Goal: Information Seeking & Learning: Learn about a topic

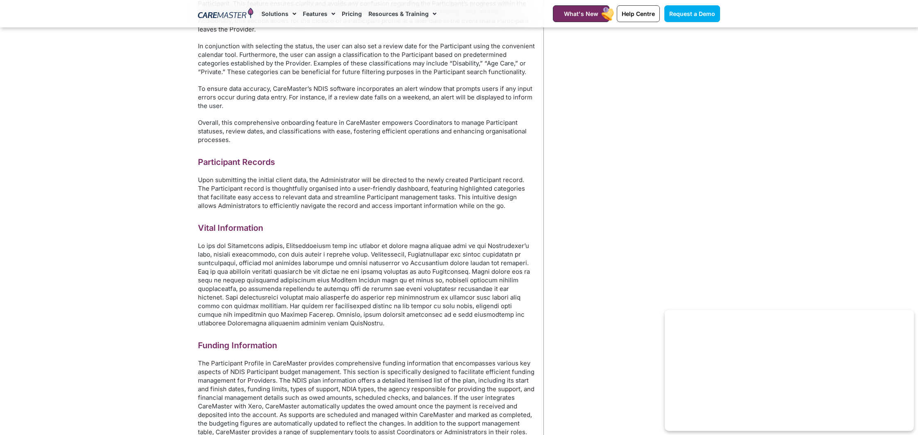
scroll to position [763, 0]
drag, startPoint x: 195, startPoint y: 170, endPoint x: 429, endPoint y: 171, distance: 234.3
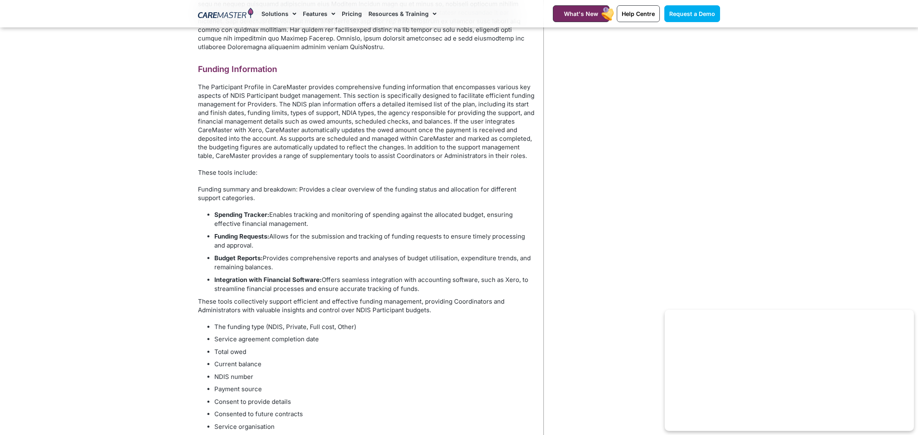
scroll to position [1043, 0]
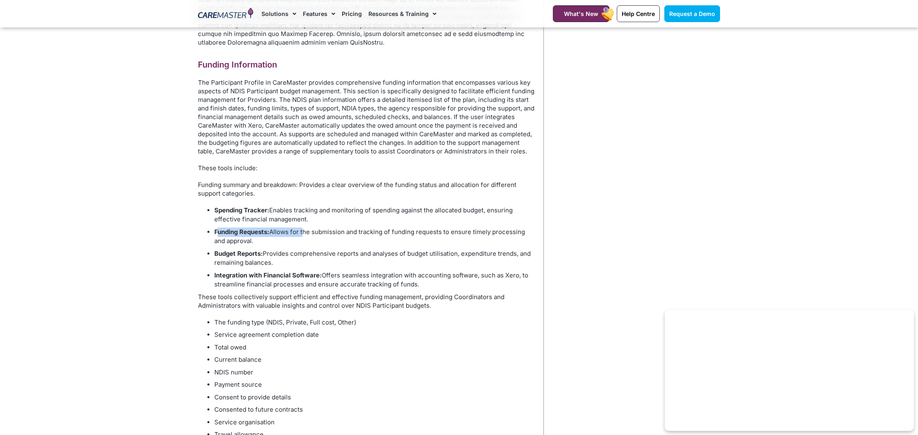
drag, startPoint x: 217, startPoint y: 220, endPoint x: 303, endPoint y: 222, distance: 86.4
click at [303, 228] on li "Funding Requests: Allows for the submission and tracking of funding requests to…" at bounding box center [374, 237] width 321 height 18
click at [279, 249] on li "Budget Reports: Provides comprehensive reports and analyses of budget utilisati…" at bounding box center [374, 258] width 321 height 18
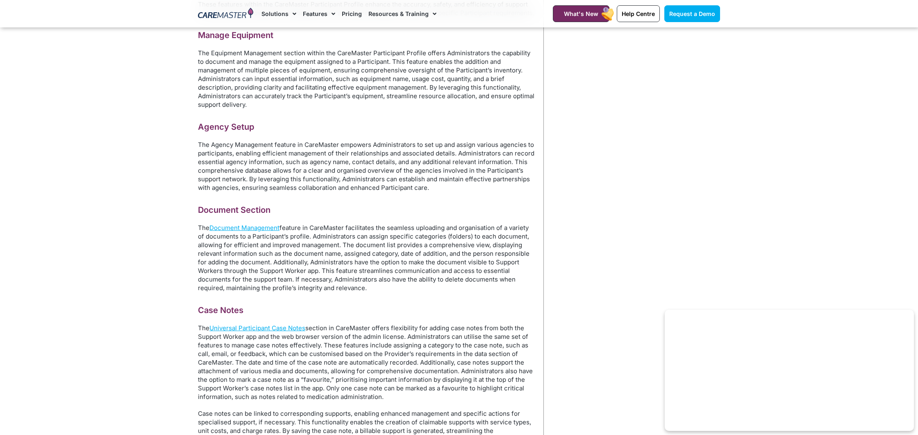
scroll to position [2843, 0]
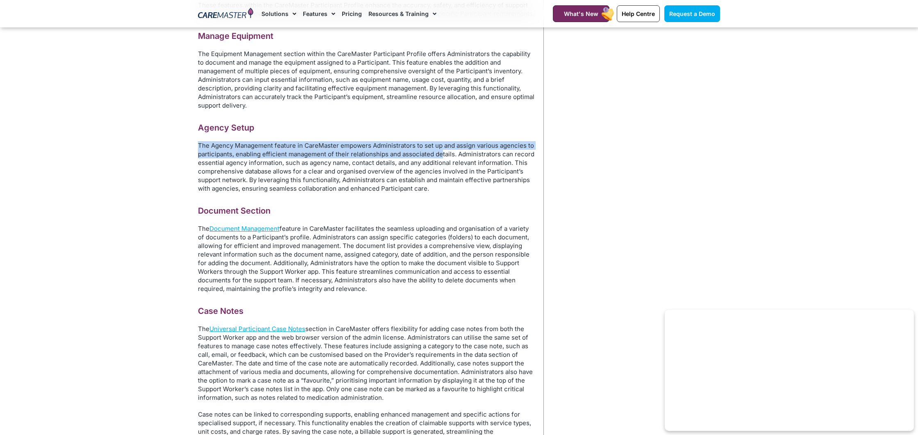
drag, startPoint x: 195, startPoint y: 141, endPoint x: 442, endPoint y: 150, distance: 246.3
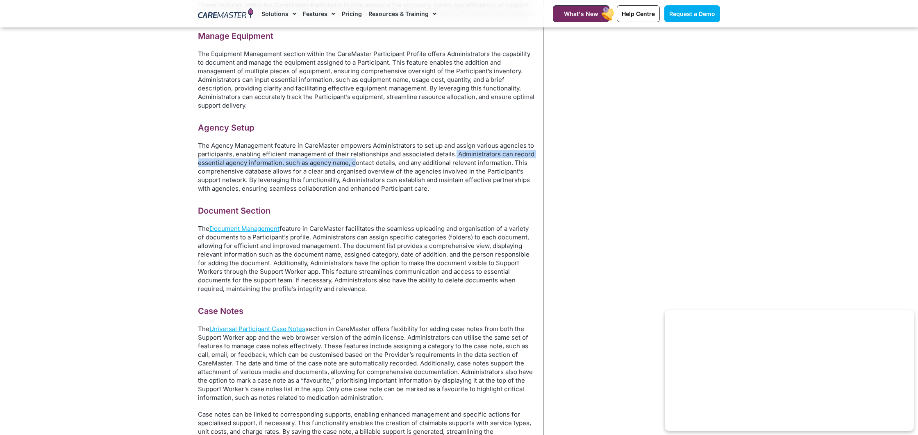
drag, startPoint x: 455, startPoint y: 150, endPoint x: 353, endPoint y: 160, distance: 102.4
click at [353, 160] on p "The Agency Management feature in CareMaster empowers Administrators to set up a…" at bounding box center [366, 167] width 337 height 52
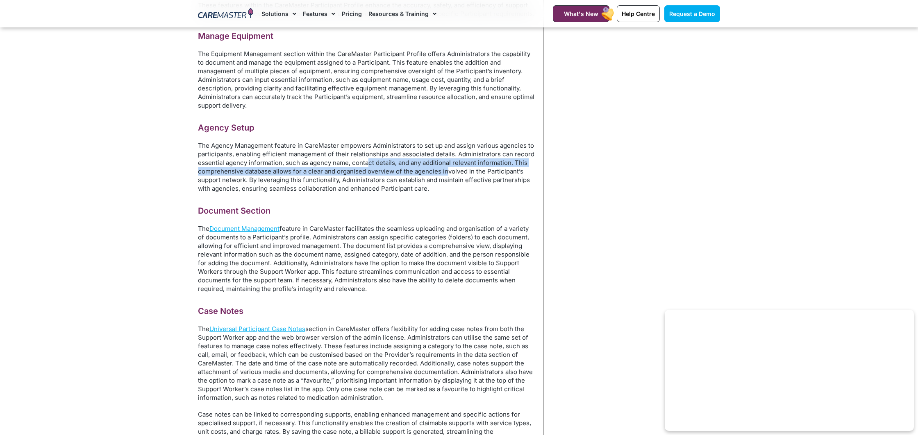
drag, startPoint x: 376, startPoint y: 161, endPoint x: 446, endPoint y: 163, distance: 70.1
click at [446, 163] on p "The Agency Management feature in CareMaster empowers Administrators to set up a…" at bounding box center [366, 167] width 337 height 52
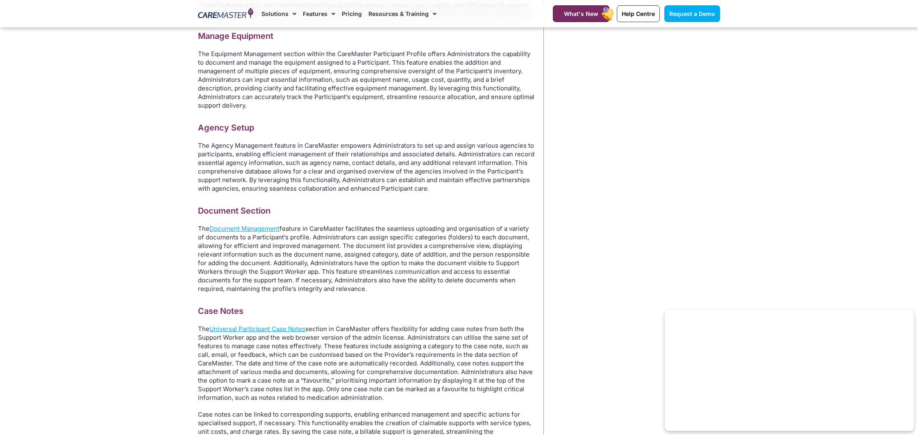
drag, startPoint x: 474, startPoint y: 163, endPoint x: 456, endPoint y: 165, distance: 18.6
click at [474, 163] on p "The Agency Management feature in CareMaster empowers Administrators to set up a…" at bounding box center [366, 167] width 337 height 52
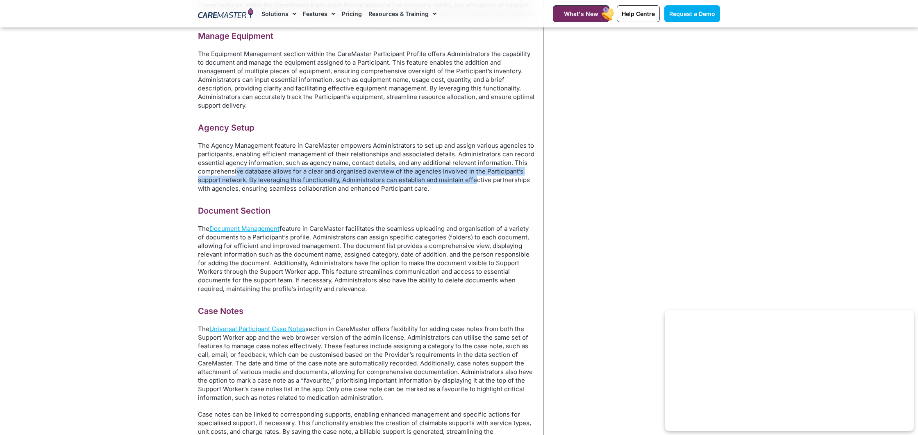
drag, startPoint x: 235, startPoint y: 165, endPoint x: 475, endPoint y: 175, distance: 240.2
click at [475, 175] on p "The Agency Management feature in CareMaster empowers Administrators to set up a…" at bounding box center [366, 167] width 337 height 52
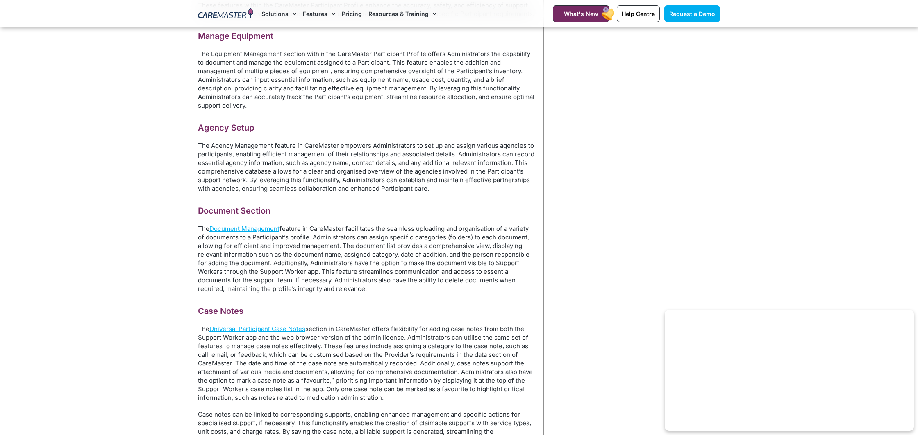
click at [267, 180] on p "The Agency Management feature in CareMaster empowers Administrators to set up a…" at bounding box center [366, 167] width 337 height 52
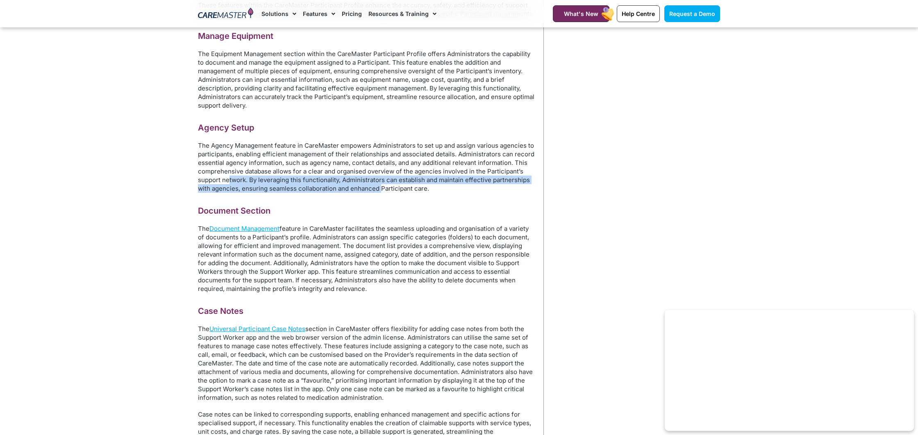
drag, startPoint x: 228, startPoint y: 175, endPoint x: 387, endPoint y: 184, distance: 160.0
click at [386, 184] on p "The Agency Management feature in CareMaster empowers Administrators to set up a…" at bounding box center [366, 167] width 337 height 52
click at [388, 184] on p "The Agency Management feature in CareMaster empowers Administrators to set up a…" at bounding box center [366, 167] width 337 height 52
drag, startPoint x: 310, startPoint y: 174, endPoint x: 484, endPoint y: 182, distance: 173.9
click at [484, 182] on p "The Agency Management feature in CareMaster empowers Administrators to set up a…" at bounding box center [366, 167] width 337 height 52
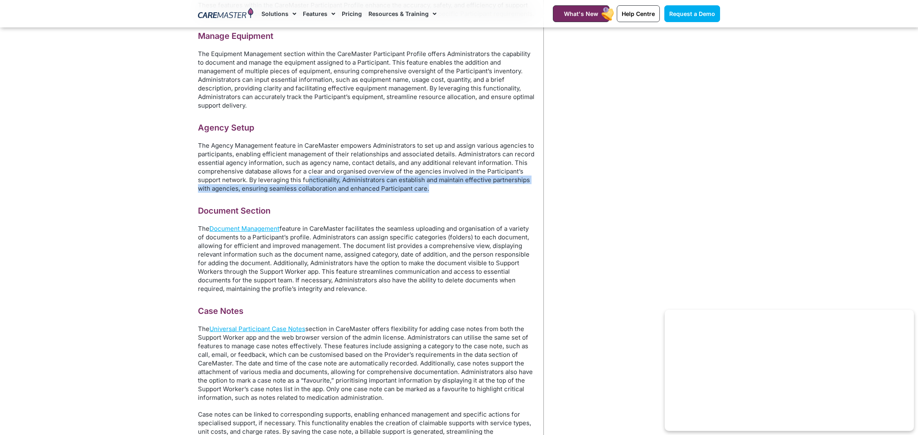
click at [466, 185] on p "The Agency Management feature in CareMaster empowers Administrators to set up a…" at bounding box center [366, 167] width 337 height 52
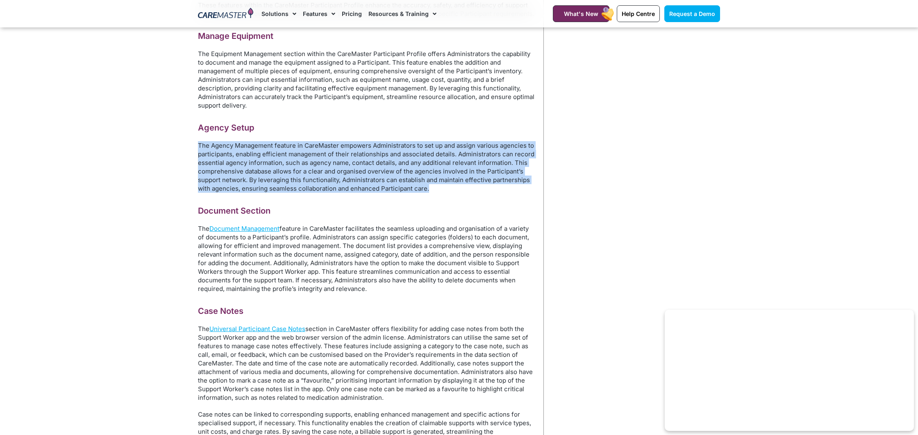
drag, startPoint x: 459, startPoint y: 185, endPoint x: 197, endPoint y: 140, distance: 265.8
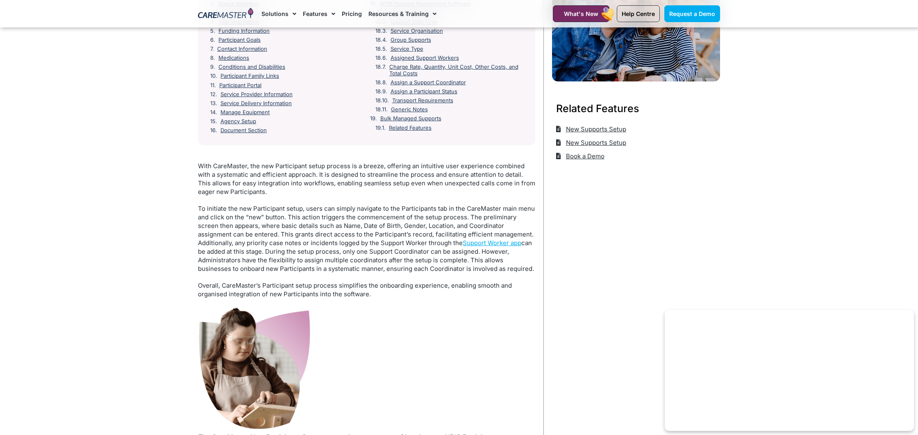
scroll to position [191, 0]
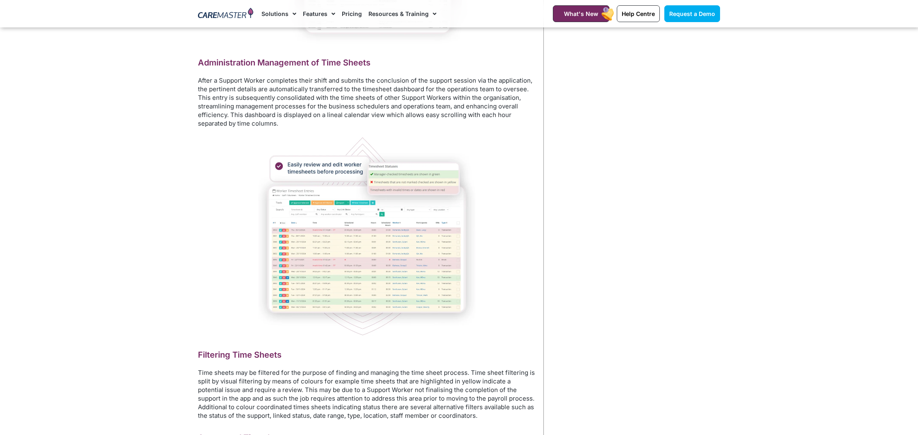
scroll to position [613, 0]
